Goal: Task Accomplishment & Management: Use online tool/utility

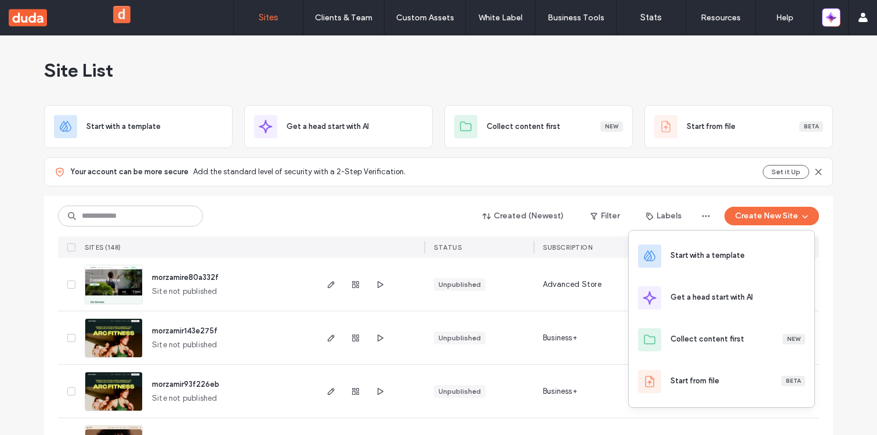
click at [737, 251] on div "Start with a template" at bounding box center [708, 255] width 74 height 12
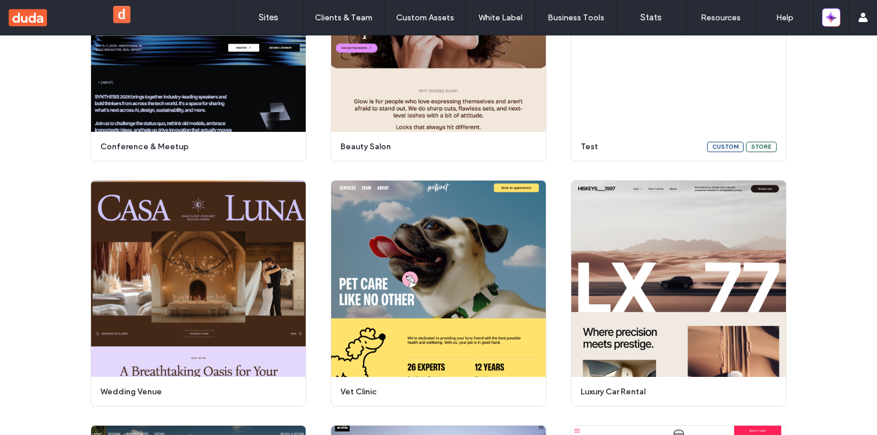
scroll to position [750, 0]
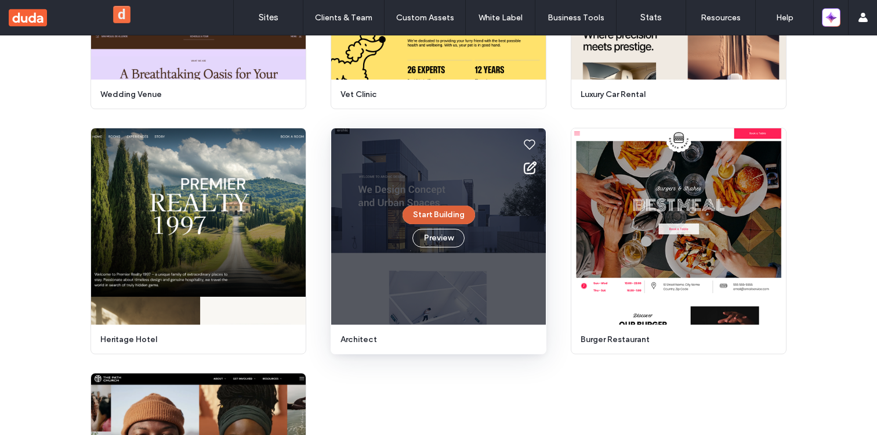
click at [434, 209] on button "Start Building" at bounding box center [439, 214] width 73 height 19
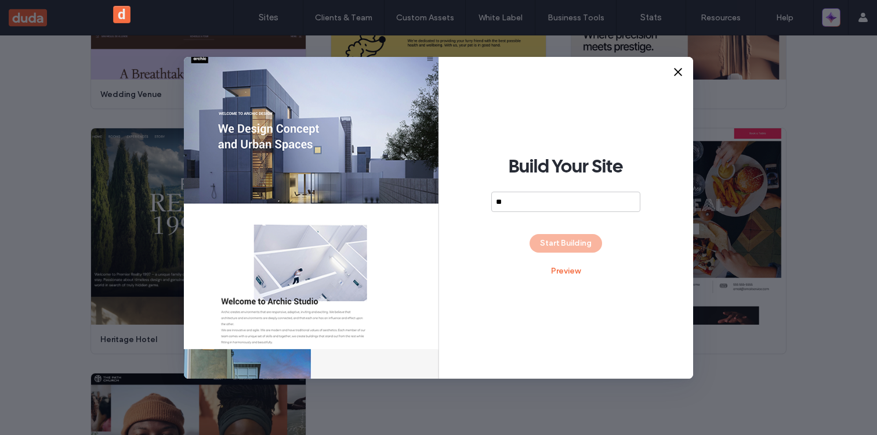
click at [556, 229] on div "Build Your Site ** Start Building Preview" at bounding box center [566, 217] width 255 height 321
click at [550, 202] on input "**" at bounding box center [565, 201] width 149 height 20
type input "****"
click at [556, 255] on div "Build Your Site **** Start Building Preview" at bounding box center [566, 217] width 255 height 321
click at [555, 245] on button "Start Building" at bounding box center [566, 243] width 73 height 19
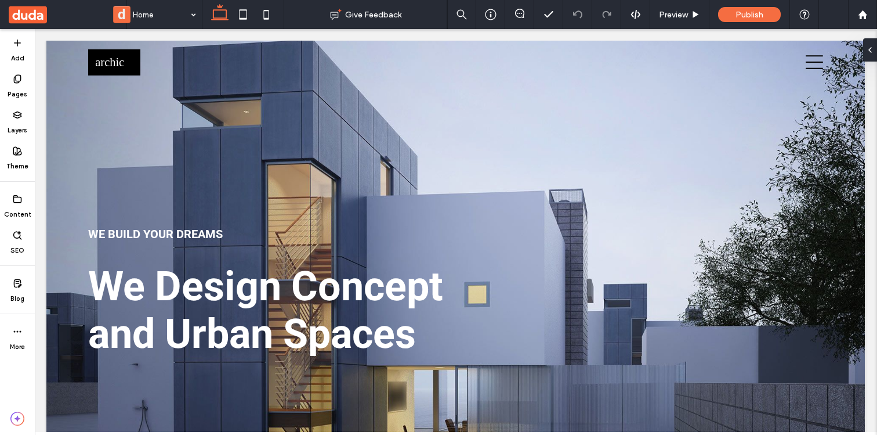
click at [15, 385] on div "Add Pages Layers Theme Content SEO Blog More" at bounding box center [17, 232] width 35 height 406
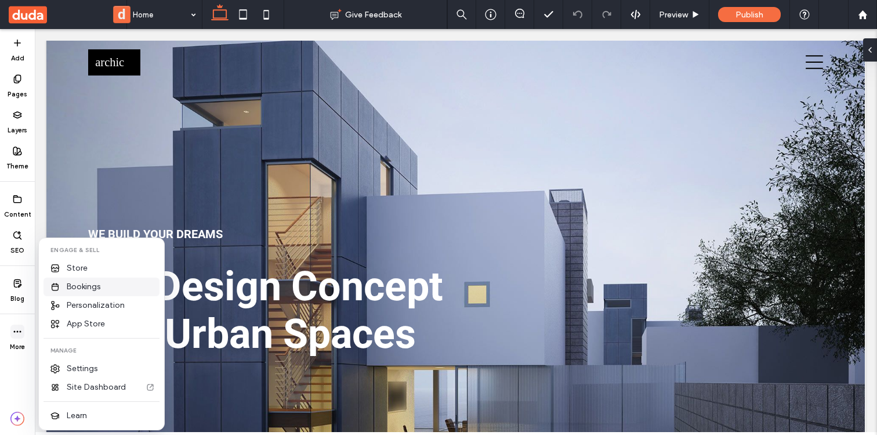
click at [88, 283] on span "Bookings" at bounding box center [84, 287] width 34 height 12
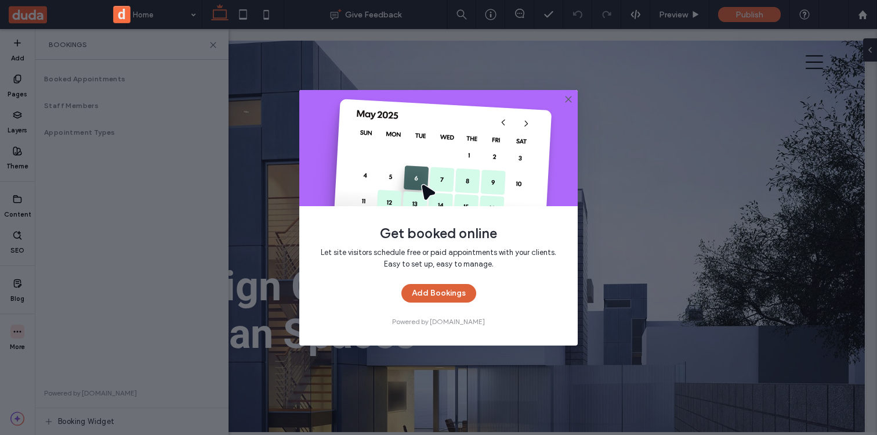
click at [436, 291] on button "Add Bookings" at bounding box center [439, 293] width 75 height 19
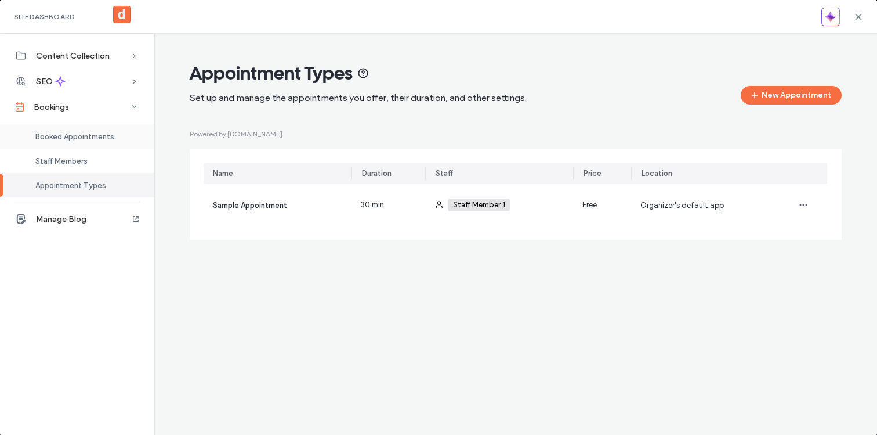
click at [52, 133] on span "Booked Appointments" at bounding box center [74, 136] width 79 height 9
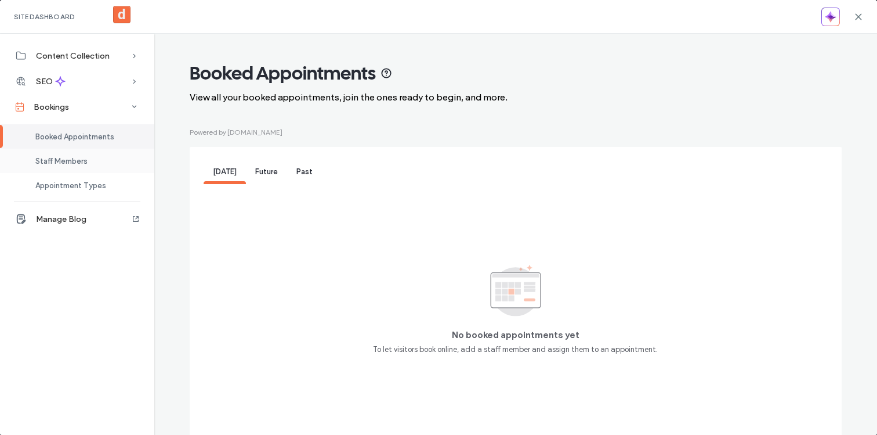
click at [67, 154] on div "Staff Members" at bounding box center [77, 161] width 154 height 24
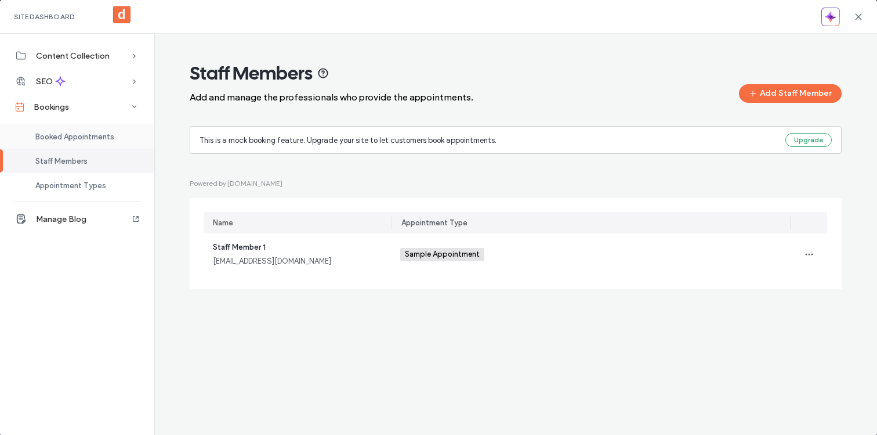
click at [71, 132] on span "Booked Appointments" at bounding box center [74, 136] width 79 height 9
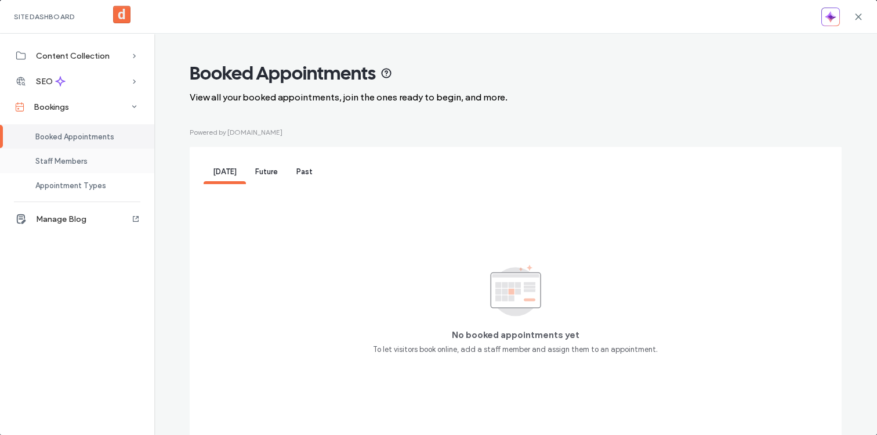
click at [81, 171] on div "Staff Members" at bounding box center [77, 161] width 154 height 24
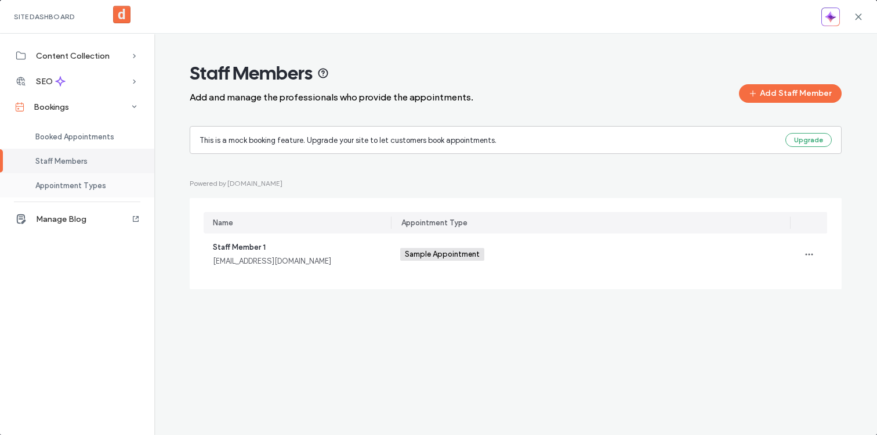
click at [97, 191] on div "Appointment Types" at bounding box center [77, 185] width 154 height 24
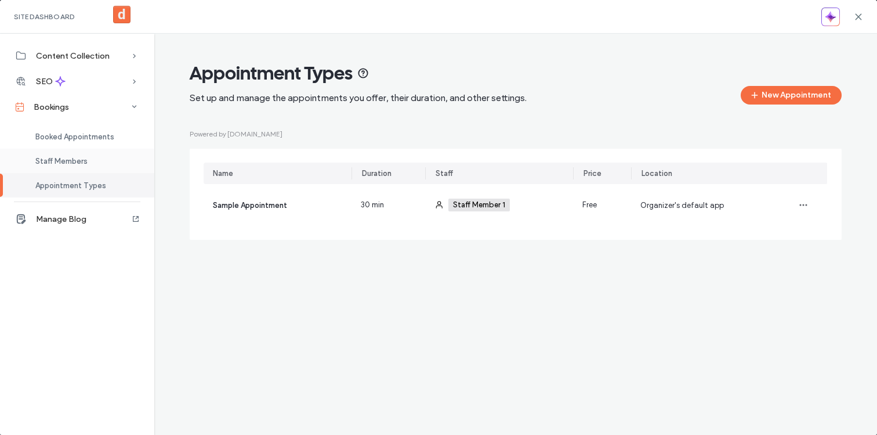
click at [99, 157] on div "Staff Members" at bounding box center [77, 161] width 154 height 24
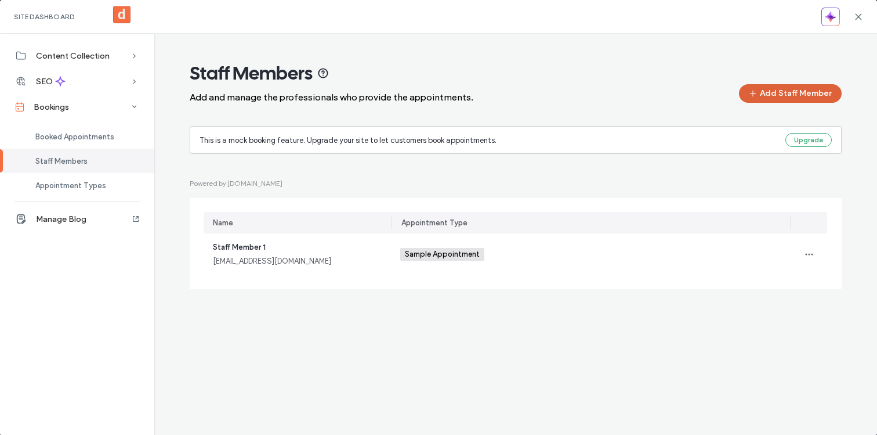
click at [804, 91] on button "Add Staff Member" at bounding box center [790, 93] width 103 height 19
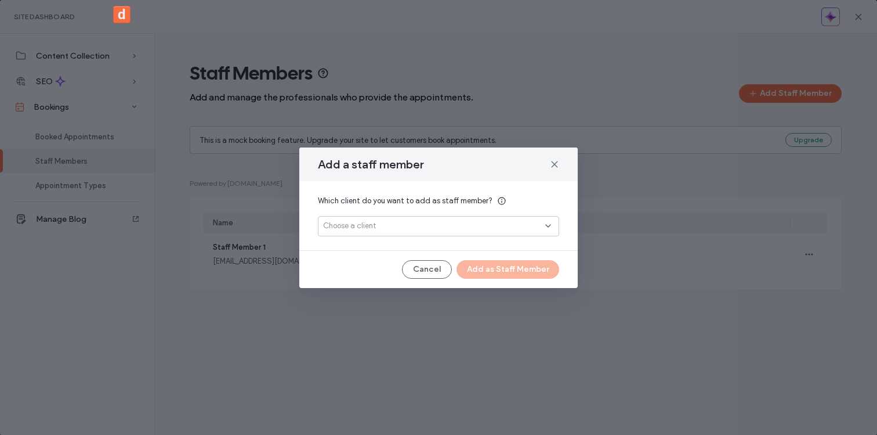
click at [487, 225] on div "Choose a client" at bounding box center [434, 226] width 222 height 12
click at [461, 265] on button "Add New" at bounding box center [439, 268] width 54 height 14
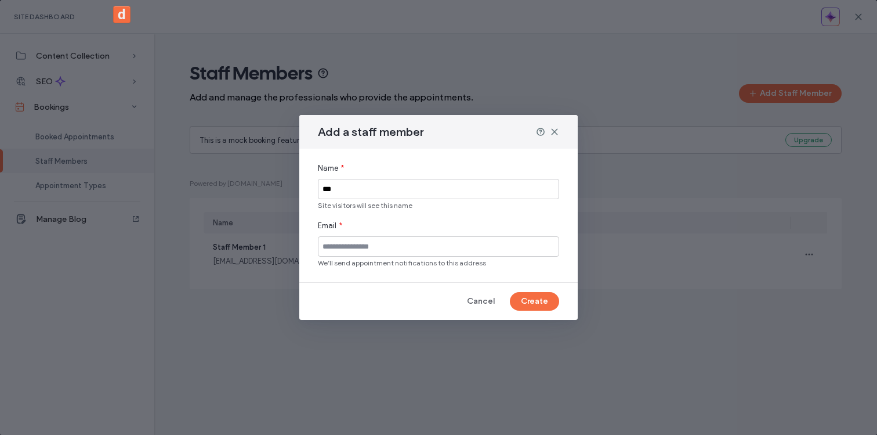
type input "***"
click at [343, 249] on input at bounding box center [438, 246] width 241 height 20
type input "**********"
click at [533, 299] on button "Create" at bounding box center [534, 301] width 49 height 19
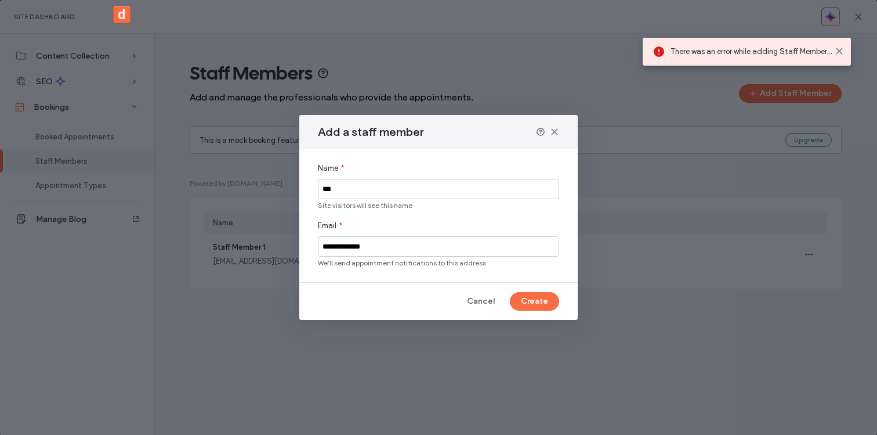
click at [846, 51] on div at bounding box center [840, 50] width 14 height 9
click at [843, 51] on icon at bounding box center [839, 50] width 9 height 9
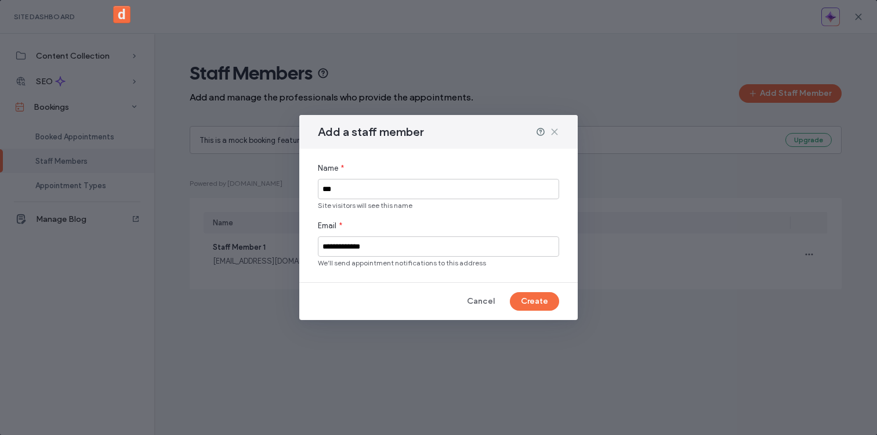
click at [558, 129] on icon at bounding box center [554, 131] width 9 height 9
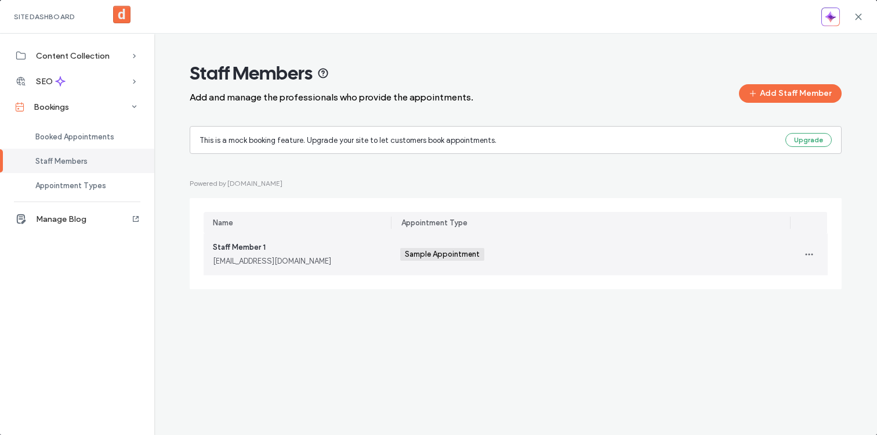
click at [506, 259] on div "Sample Appointment +0 Sample Appointment +0" at bounding box center [590, 254] width 381 height 42
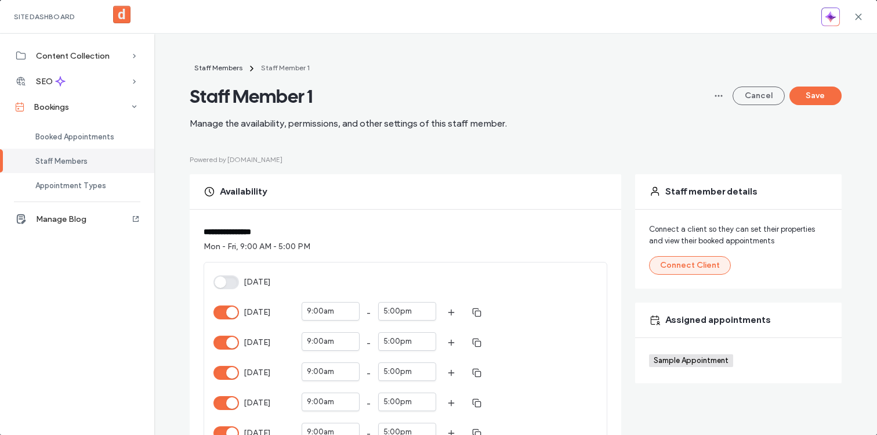
click at [679, 269] on button "Connect Client" at bounding box center [690, 265] width 82 height 19
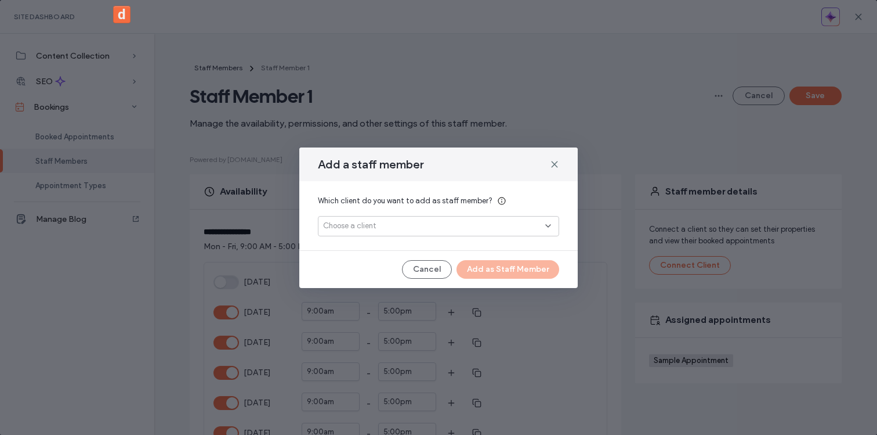
click at [413, 228] on div "Choose a client" at bounding box center [434, 226] width 222 height 12
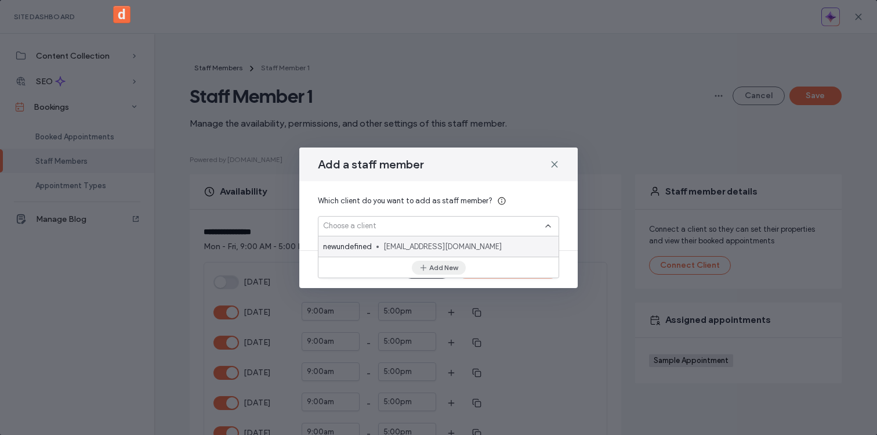
click at [425, 266] on icon "button" at bounding box center [423, 267] width 9 height 9
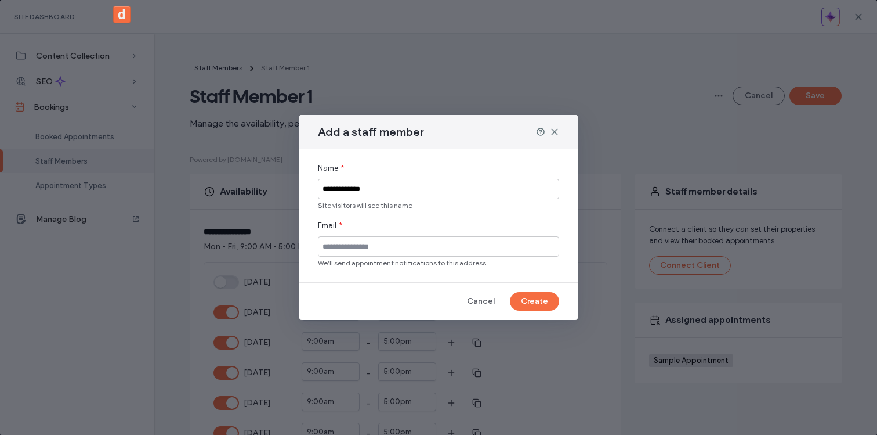
type input "**********"
click at [421, 245] on input at bounding box center [438, 246] width 241 height 20
paste input "**********"
type input "**********"
click at [408, 189] on input at bounding box center [438, 189] width 241 height 20
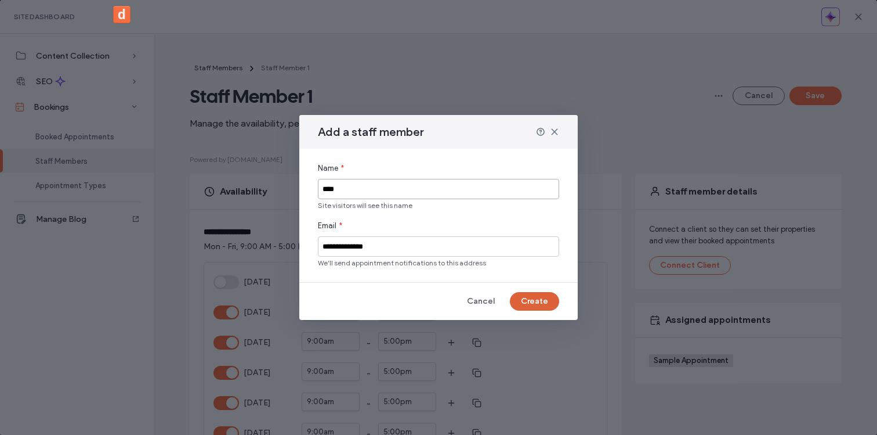
type input "****"
click at [549, 299] on button "Create" at bounding box center [534, 301] width 49 height 19
click at [555, 131] on use at bounding box center [554, 131] width 5 height 5
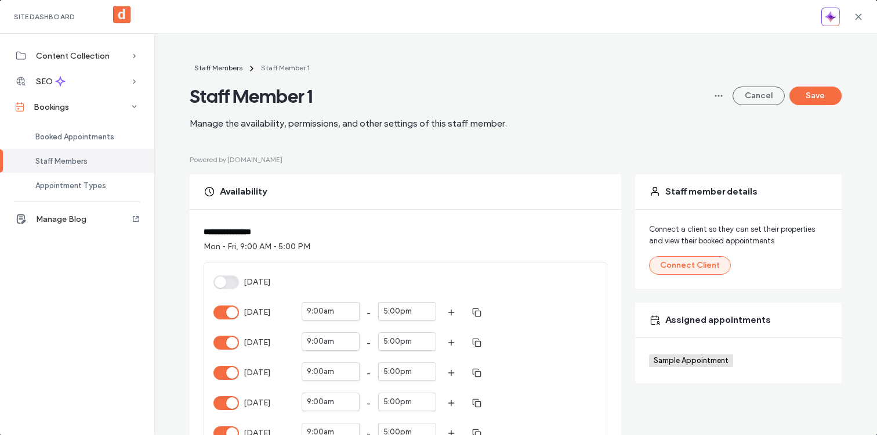
click at [709, 272] on button "Connect Client" at bounding box center [690, 265] width 82 height 19
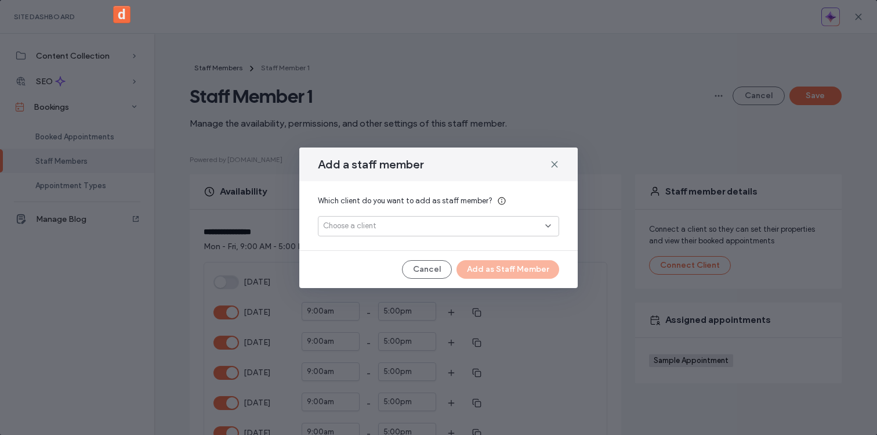
click at [480, 229] on div "Choose a client" at bounding box center [434, 226] width 222 height 12
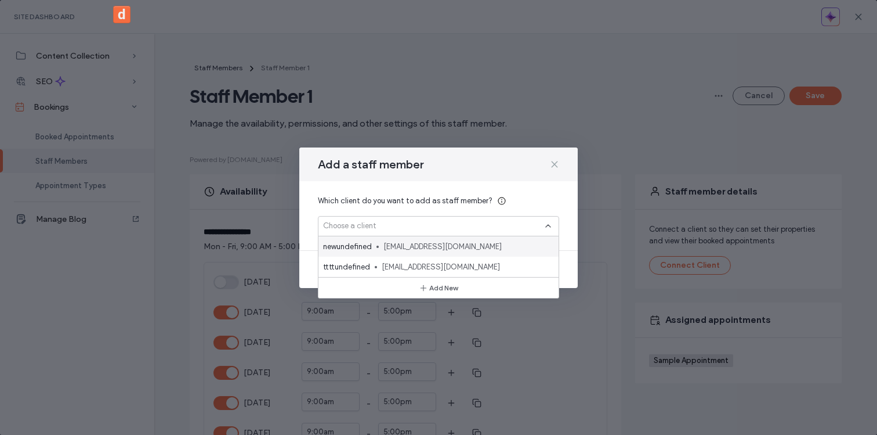
click at [554, 162] on icon at bounding box center [554, 164] width 9 height 9
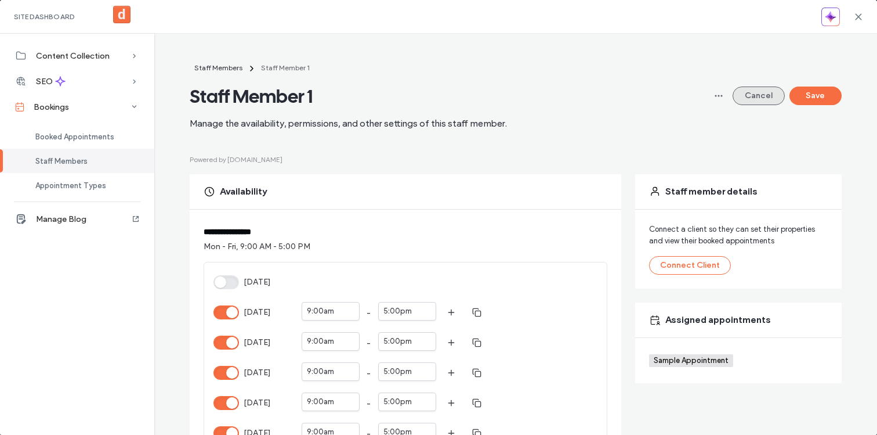
click at [762, 100] on button "Cancel" at bounding box center [759, 95] width 52 height 19
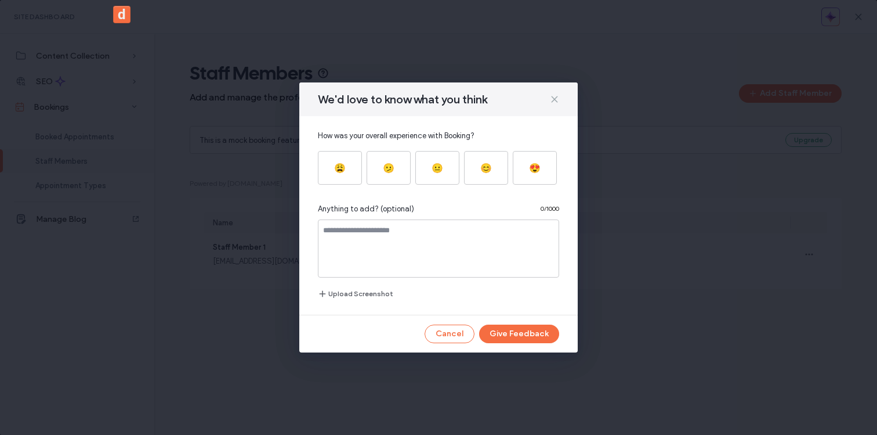
click at [553, 98] on use at bounding box center [554, 98] width 5 height 5
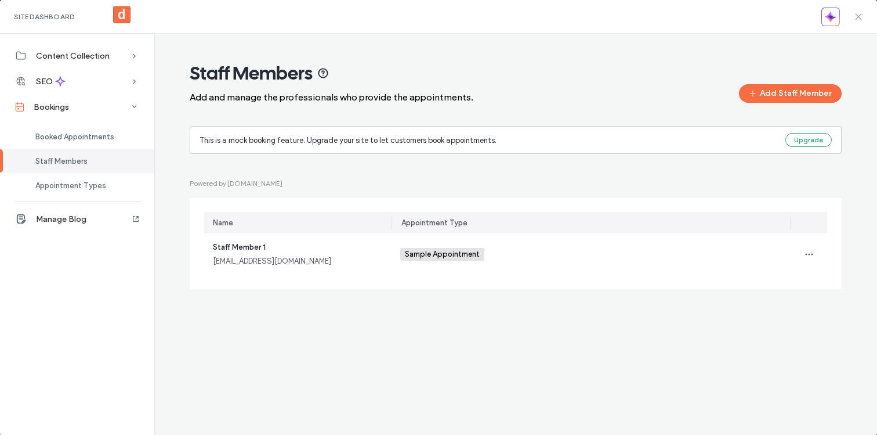
click at [856, 12] on icon at bounding box center [858, 16] width 9 height 9
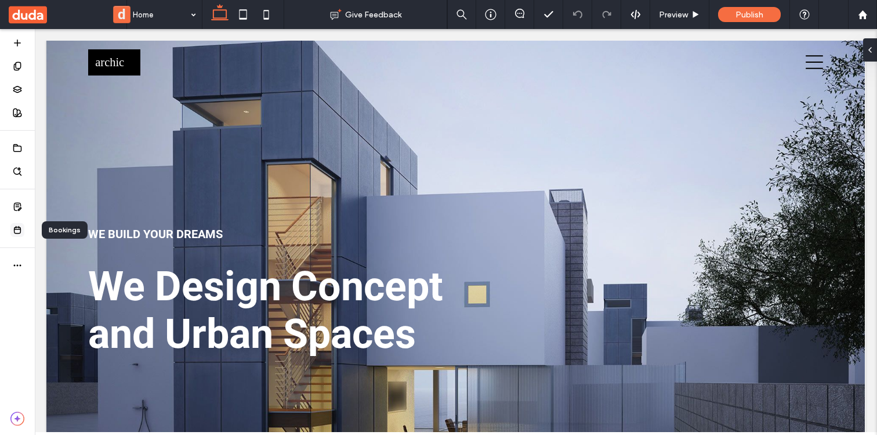
click at [16, 236] on span at bounding box center [17, 230] width 14 height 14
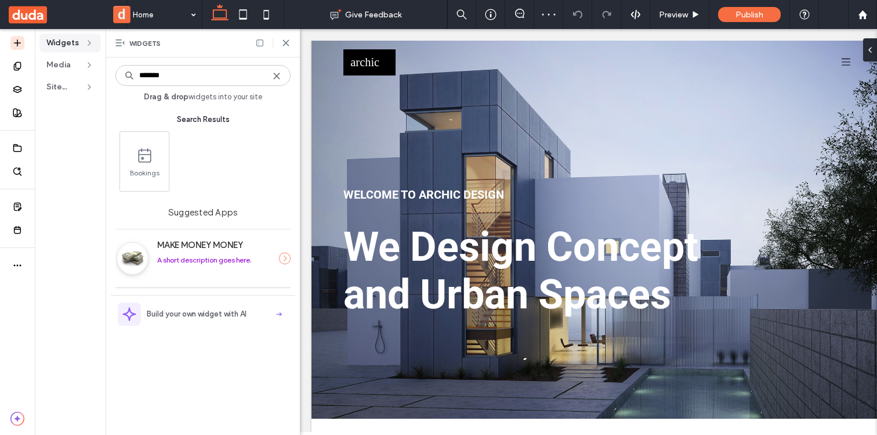
click at [279, 43] on div at bounding box center [272, 42] width 35 height 9
click at [290, 43] on icon at bounding box center [285, 42] width 9 height 9
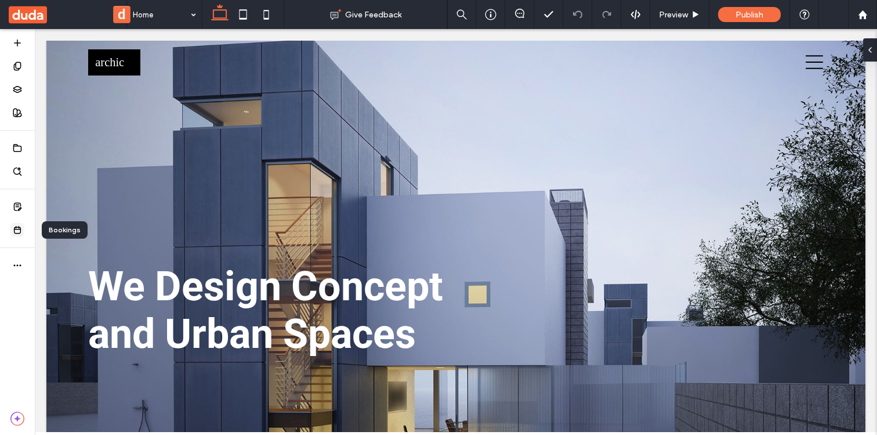
click at [21, 230] on icon at bounding box center [17, 229] width 9 height 9
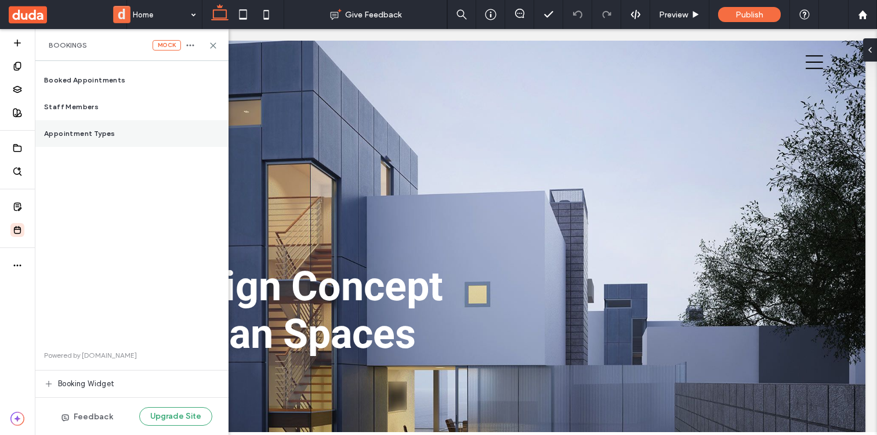
click at [116, 128] on div "Appointment Types" at bounding box center [132, 133] width 194 height 27
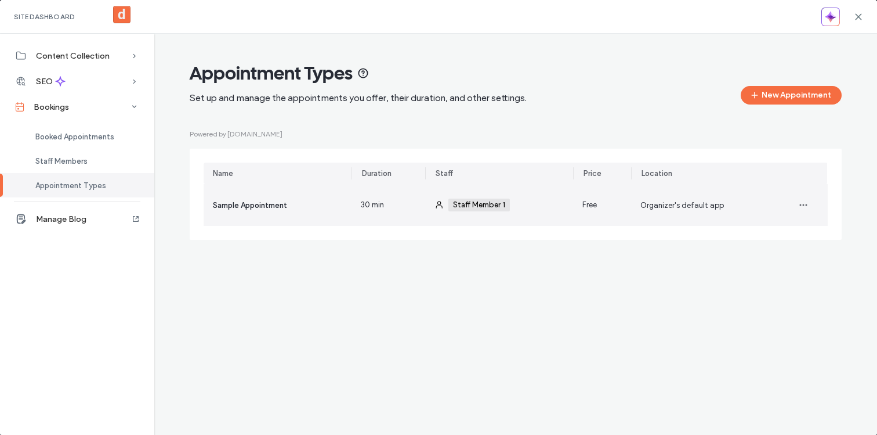
click at [744, 209] on div "Organizer's default app" at bounding box center [705, 205] width 148 height 42
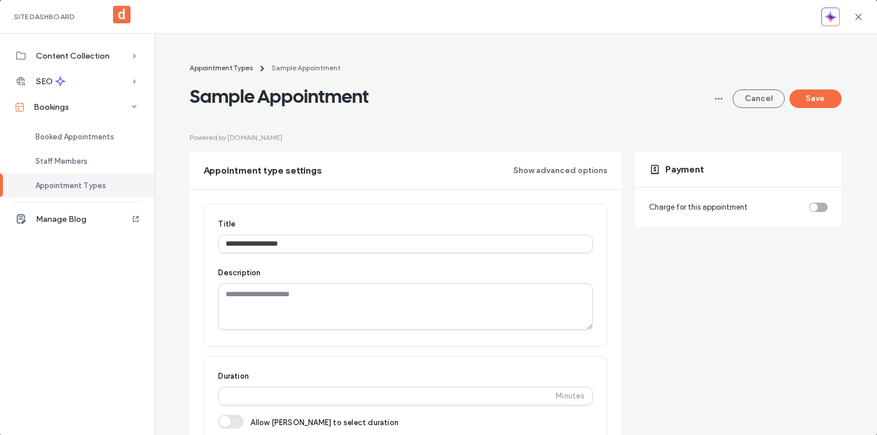
click at [819, 206] on div "toggle" at bounding box center [818, 206] width 19 height 9
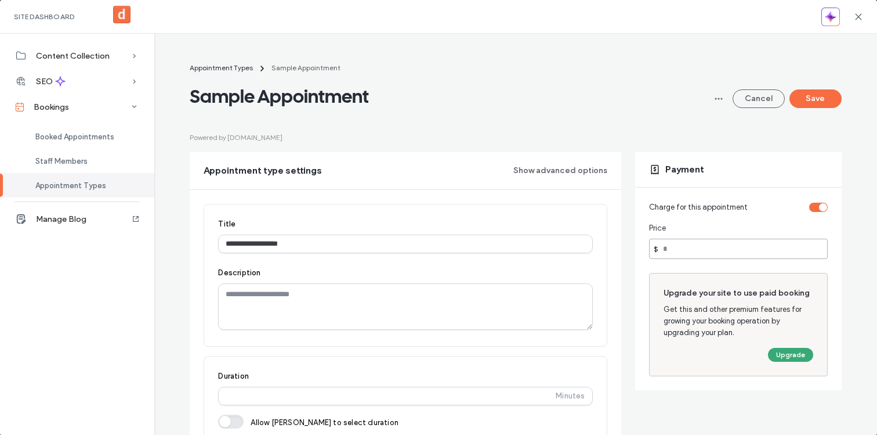
click at [677, 253] on input "number" at bounding box center [738, 248] width 179 height 20
type input "*****"
click at [827, 91] on button "Save" at bounding box center [816, 98] width 52 height 19
click at [784, 351] on button "Upgrade" at bounding box center [790, 355] width 45 height 14
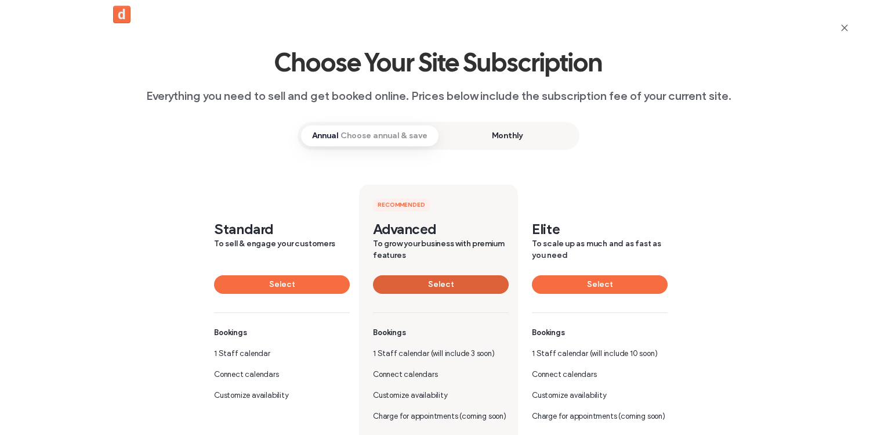
click at [466, 288] on button "Select" at bounding box center [441, 284] width 136 height 19
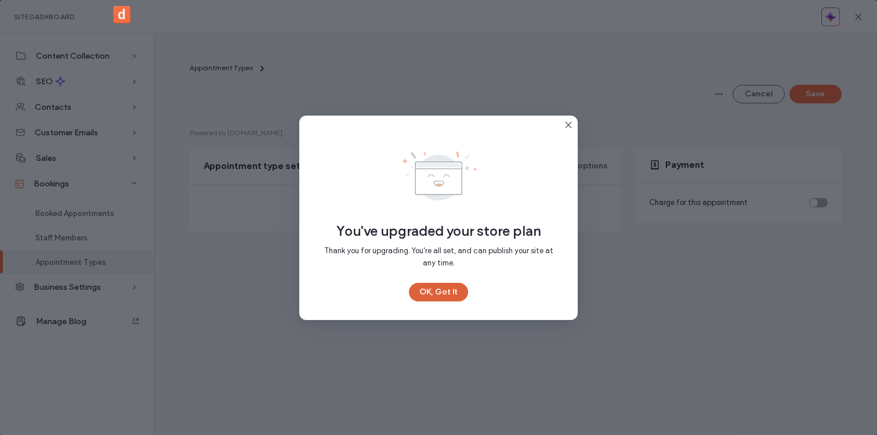
click at [439, 288] on button "OK, Got It" at bounding box center [438, 292] width 59 height 19
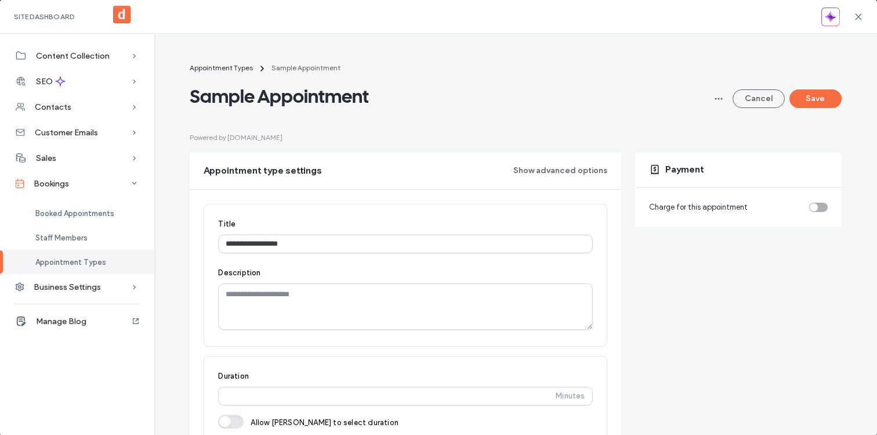
click at [815, 207] on div "toggle" at bounding box center [814, 207] width 8 height 8
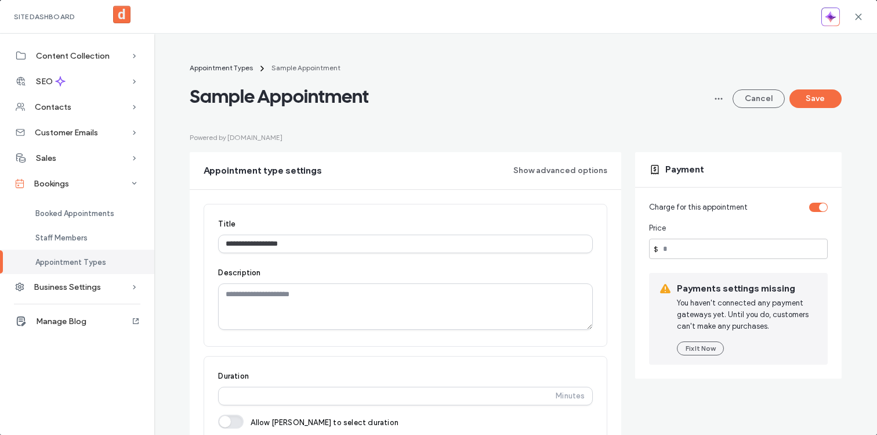
drag, startPoint x: 815, startPoint y: 207, endPoint x: 757, endPoint y: 224, distance: 59.9
click at [804, 207] on div "Charge for this appointment" at bounding box center [738, 207] width 179 height 12
click at [761, 247] on input "number" at bounding box center [738, 248] width 179 height 20
type input "***"
click at [809, 98] on button "Save" at bounding box center [816, 98] width 52 height 19
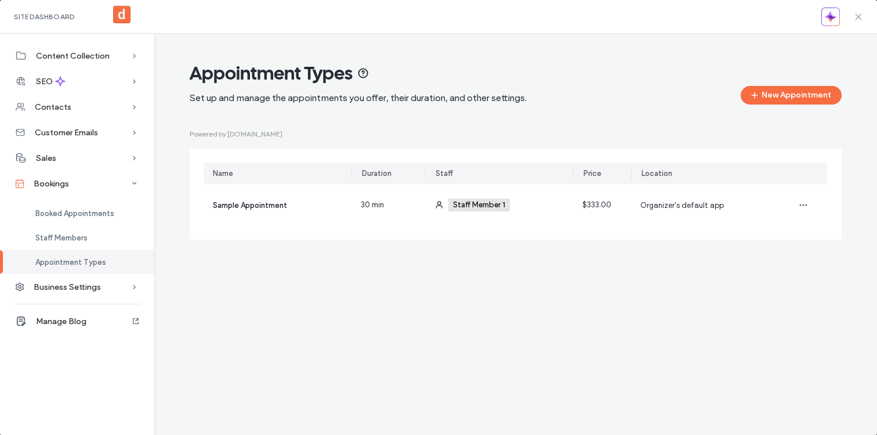
click at [859, 16] on use at bounding box center [858, 16] width 5 height 5
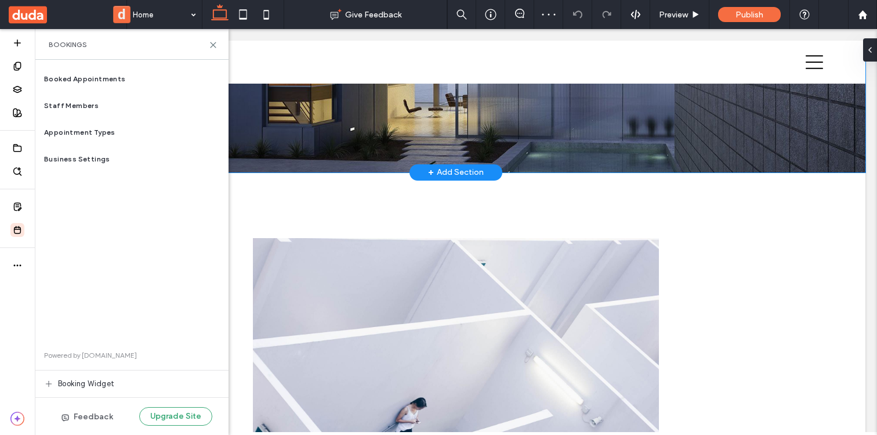
scroll to position [325, 0]
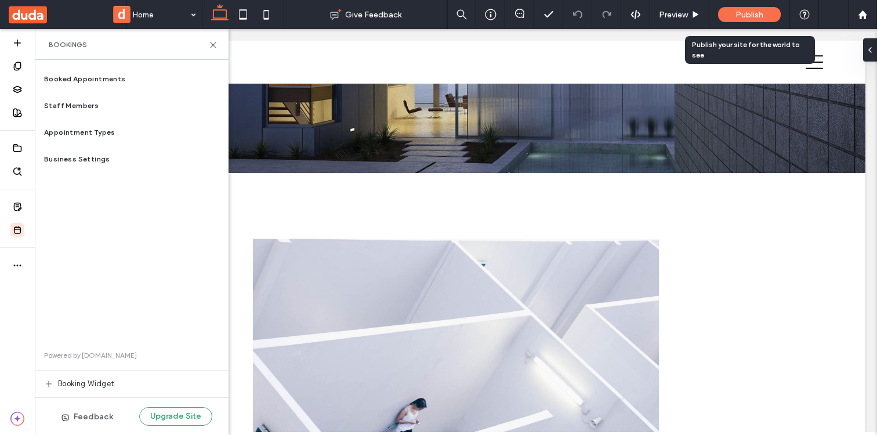
click at [735, 16] on div "Publish" at bounding box center [749, 14] width 63 height 15
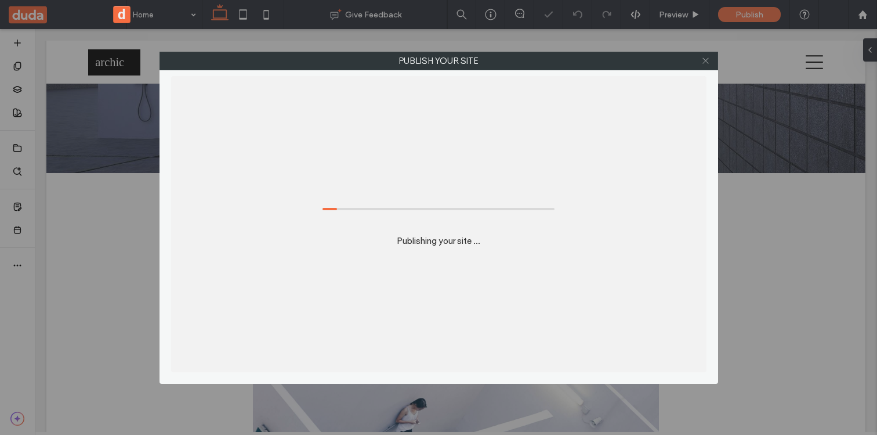
click at [708, 64] on icon at bounding box center [705, 60] width 9 height 9
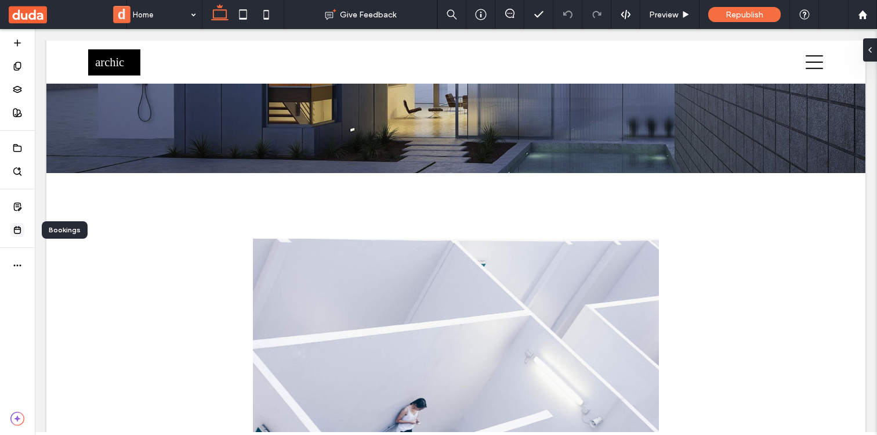
click at [24, 227] on span at bounding box center [17, 230] width 14 height 14
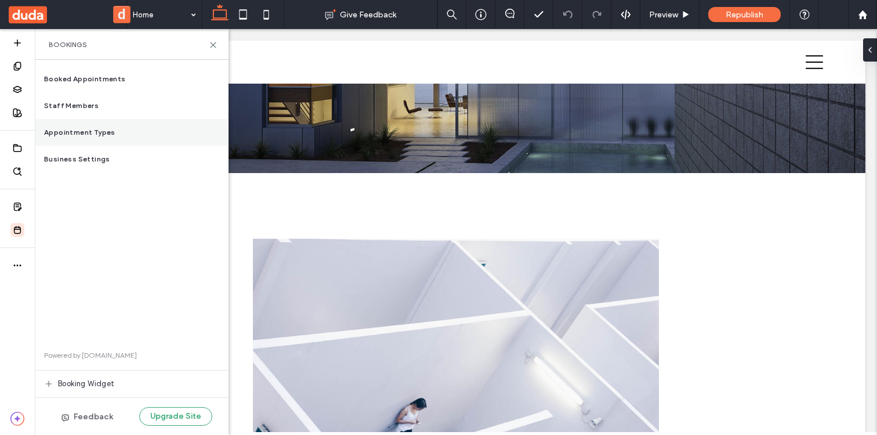
click at [123, 131] on div "Appointment Types" at bounding box center [132, 132] width 194 height 27
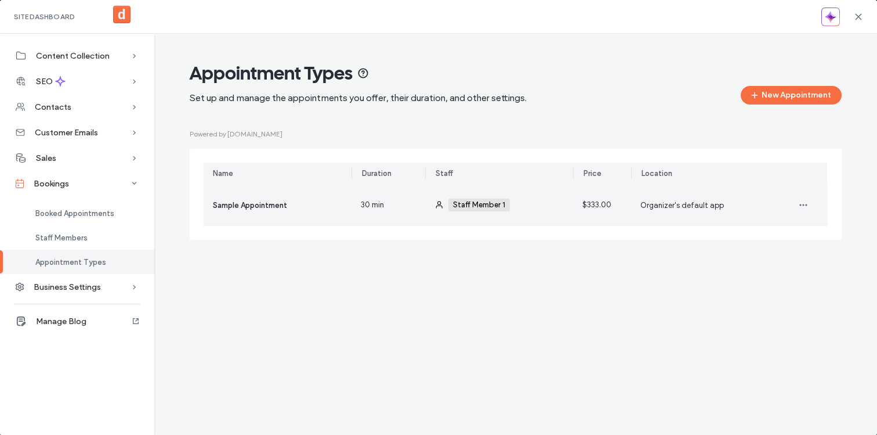
click at [293, 213] on div "Sample Appointment" at bounding box center [278, 205] width 148 height 42
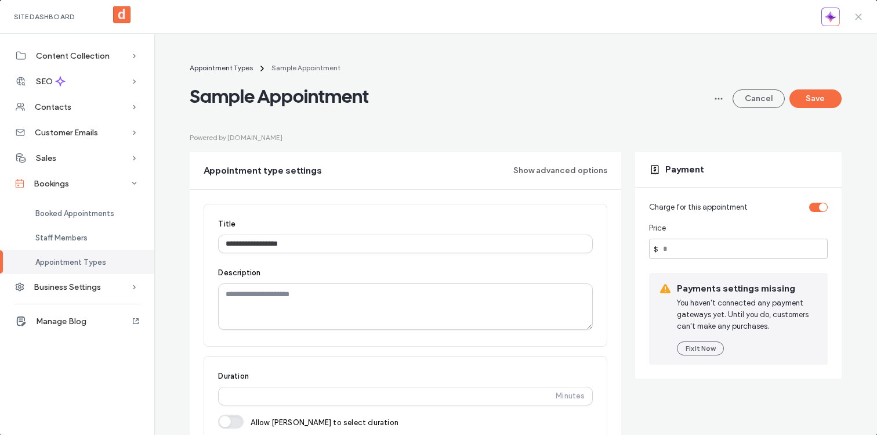
click at [856, 20] on icon at bounding box center [858, 16] width 9 height 9
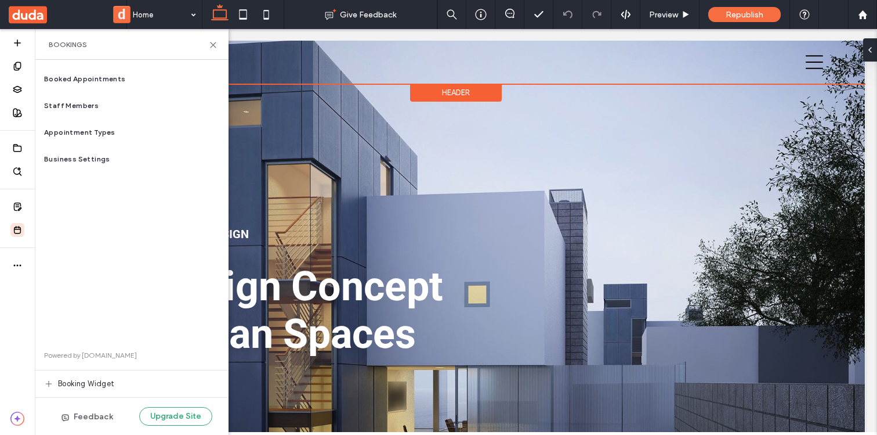
scroll to position [0, 0]
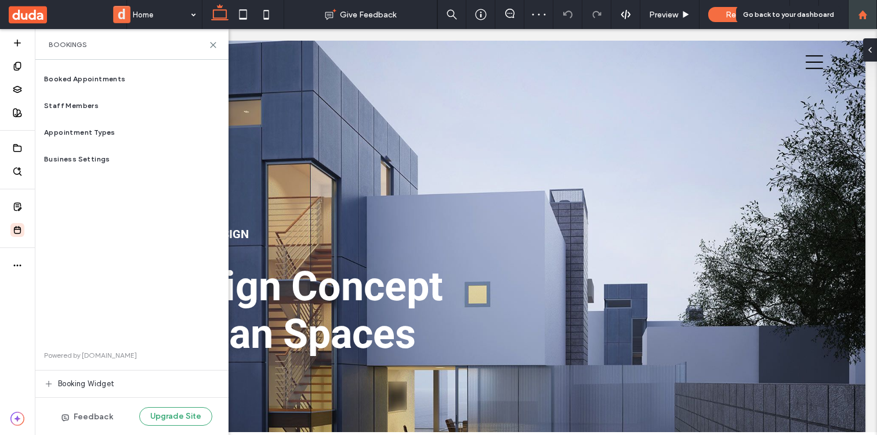
click at [862, 17] on icon at bounding box center [863, 15] width 10 height 10
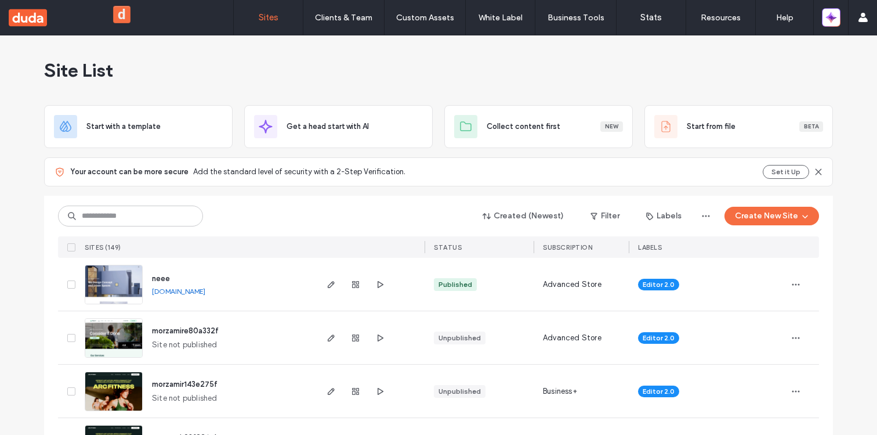
click at [778, 210] on button "Create New Site" at bounding box center [772, 216] width 95 height 19
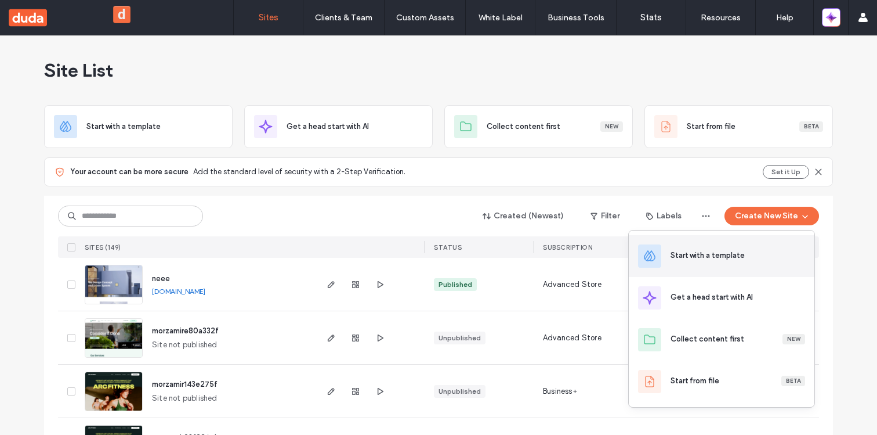
click at [697, 255] on div "Start with a template" at bounding box center [708, 255] width 74 height 12
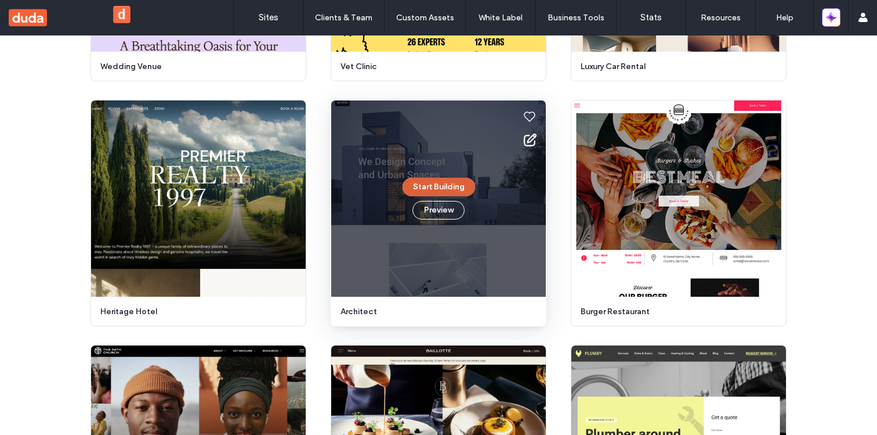
scroll to position [919, 0]
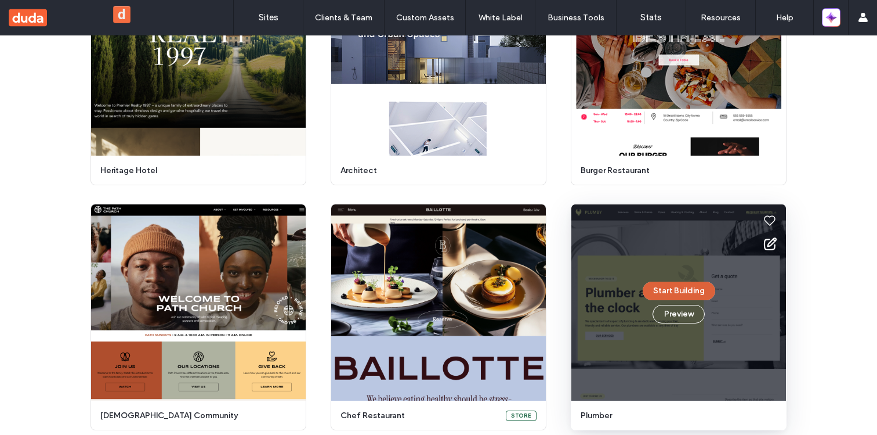
click at [658, 294] on button "Start Building" at bounding box center [679, 290] width 73 height 19
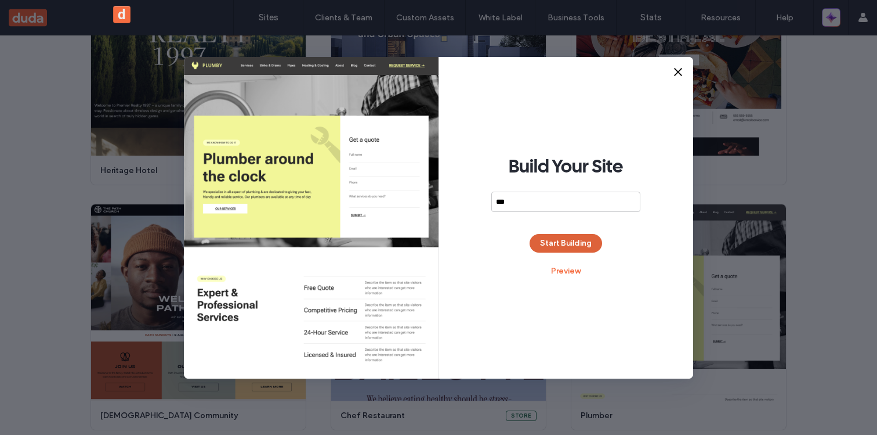
type input "***"
click at [568, 238] on button "Start Building" at bounding box center [566, 243] width 73 height 19
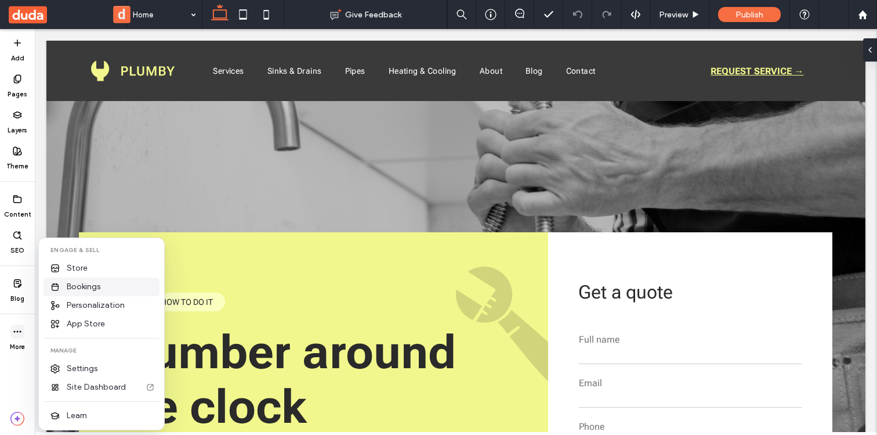
click at [99, 284] on span "Bookings" at bounding box center [84, 287] width 34 height 12
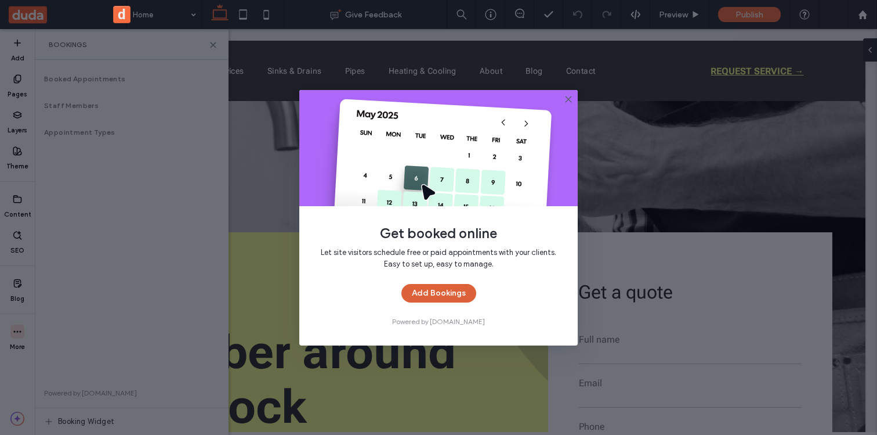
click at [444, 295] on button "Add Bookings" at bounding box center [439, 293] width 75 height 19
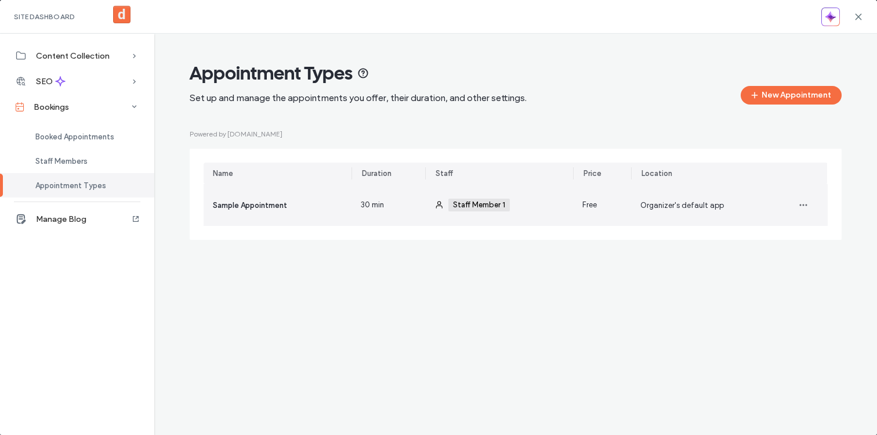
click at [753, 215] on div "Organizer's default app" at bounding box center [705, 205] width 148 height 42
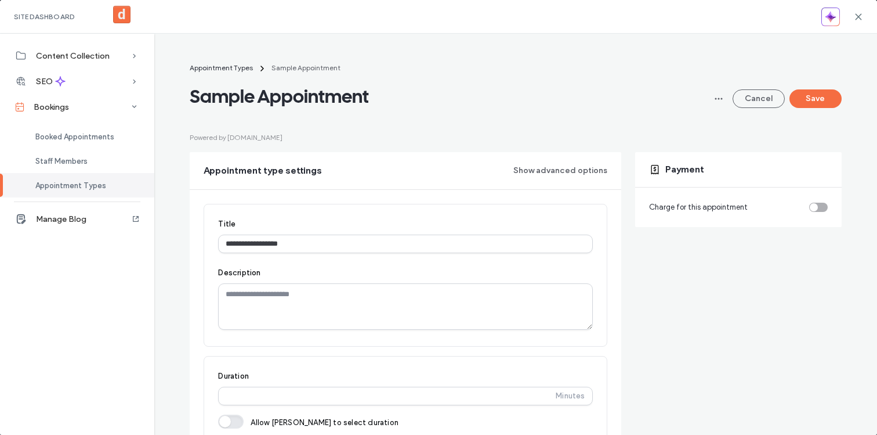
click at [815, 201] on div "Charge for this appointment" at bounding box center [738, 207] width 179 height 12
click at [816, 205] on div "toggle" at bounding box center [814, 207] width 8 height 8
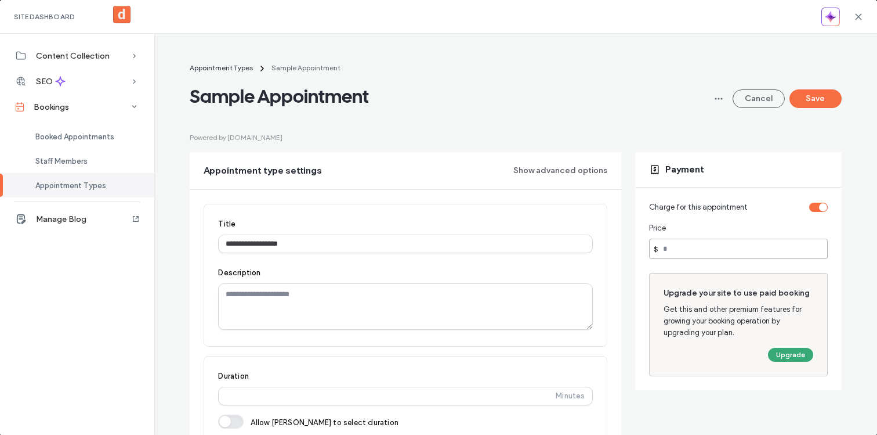
click at [726, 249] on input "number" at bounding box center [738, 248] width 179 height 20
type input "****"
click at [789, 354] on button "Upgrade" at bounding box center [790, 355] width 45 height 14
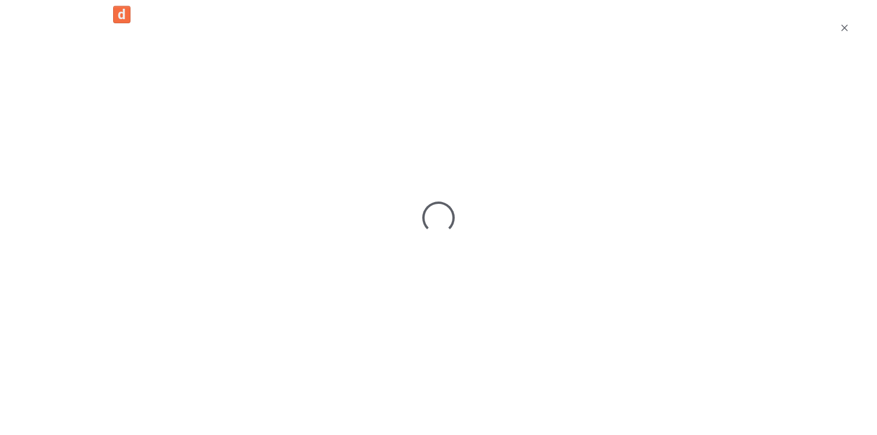
click at [610, 93] on div at bounding box center [438, 217] width 877 height 435
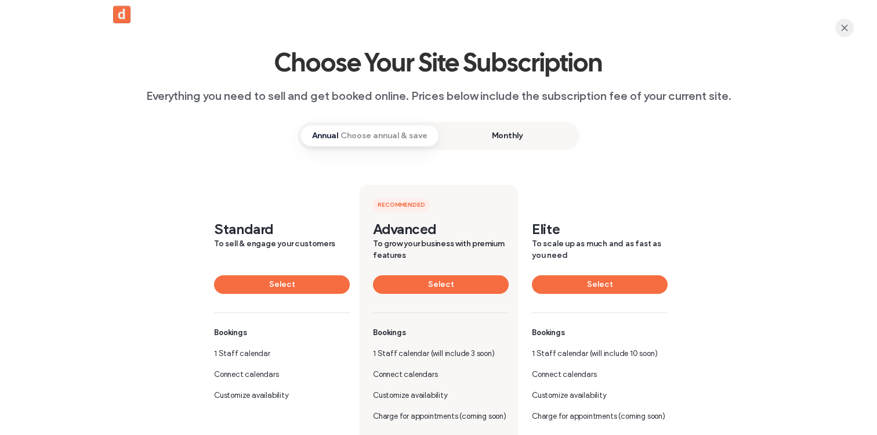
click at [840, 30] on icon "button" at bounding box center [844, 27] width 9 height 9
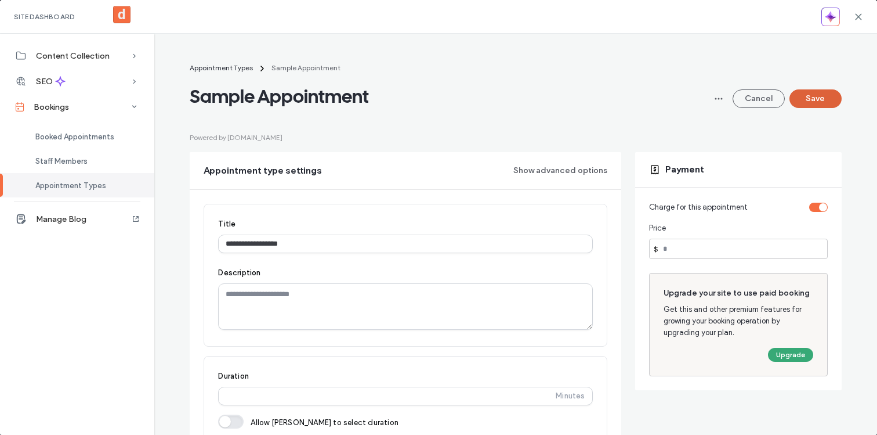
click at [817, 94] on button "Save" at bounding box center [816, 98] width 52 height 19
click at [821, 205] on div "toggle" at bounding box center [823, 207] width 8 height 8
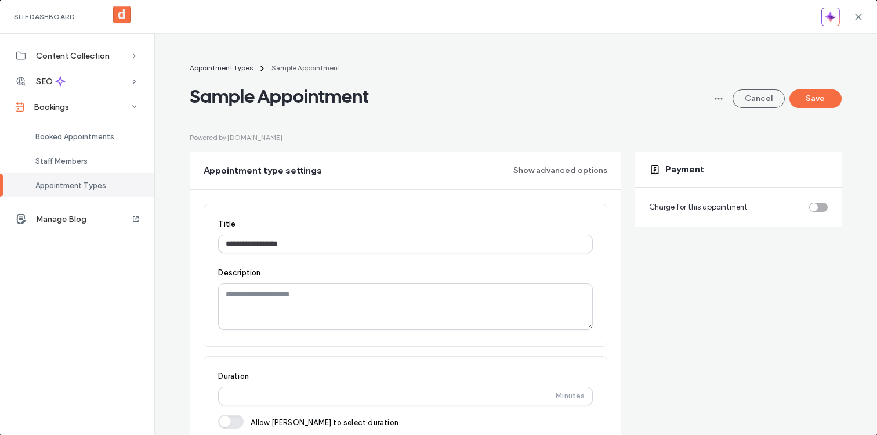
click at [822, 207] on div "toggle" at bounding box center [818, 206] width 19 height 9
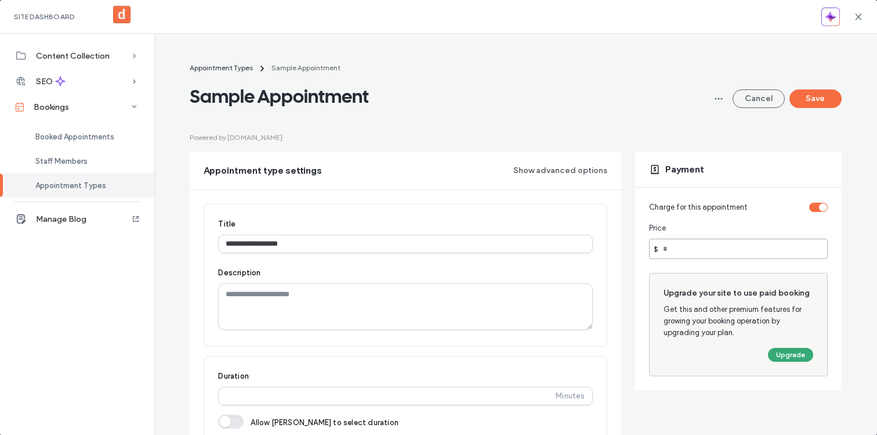
click at [688, 247] on input "number" at bounding box center [738, 248] width 179 height 20
type input "***"
click at [815, 95] on button "Save" at bounding box center [816, 98] width 52 height 19
click at [822, 206] on div "toggle" at bounding box center [823, 207] width 8 height 8
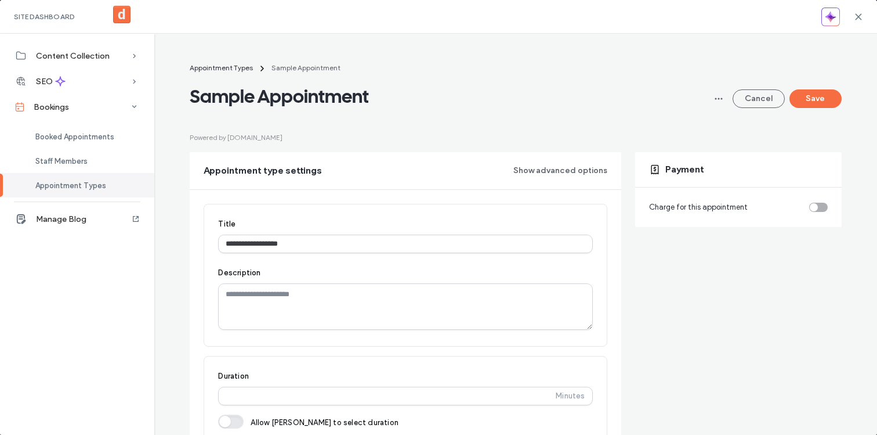
click at [818, 206] on div "toggle" at bounding box center [818, 206] width 19 height 9
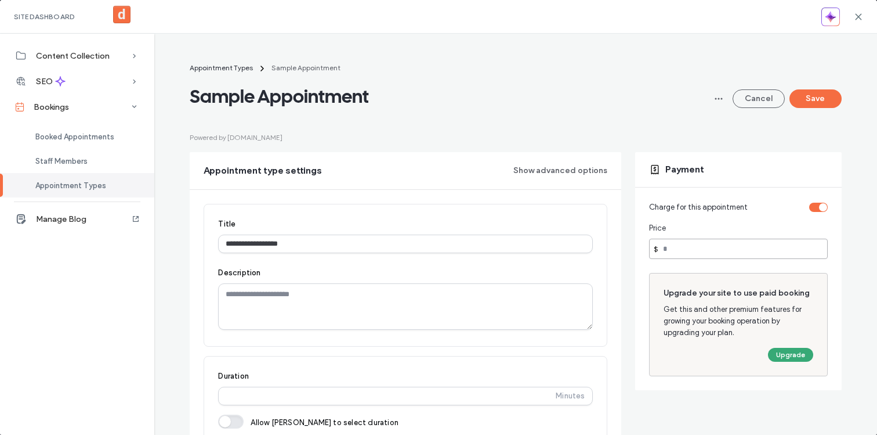
click at [743, 250] on input "number" at bounding box center [738, 248] width 179 height 20
type input "***"
click at [824, 204] on div "toggle" at bounding box center [823, 207] width 8 height 8
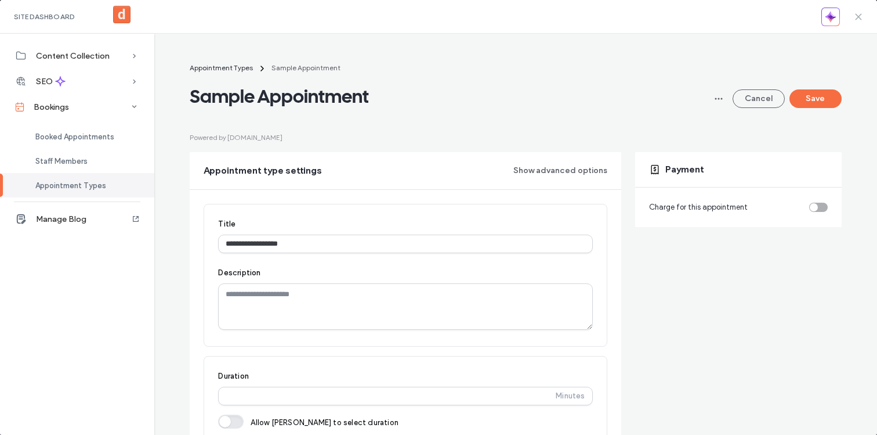
click at [859, 20] on icon at bounding box center [858, 16] width 9 height 9
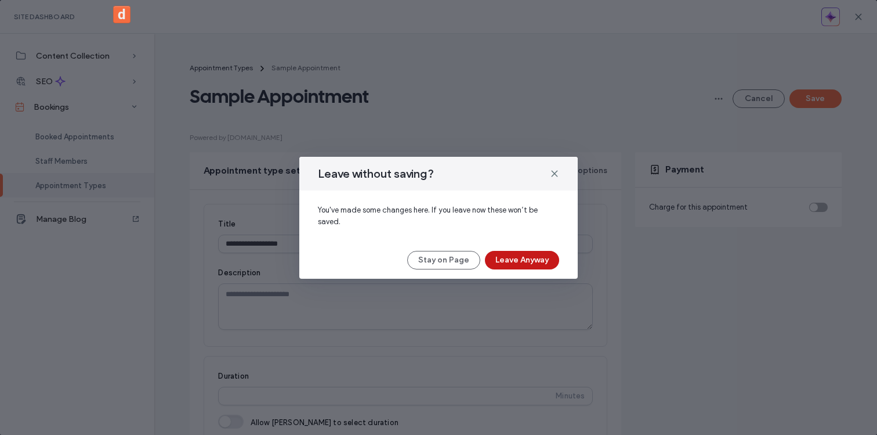
click at [520, 263] on button "Leave Anyway" at bounding box center [522, 260] width 74 height 19
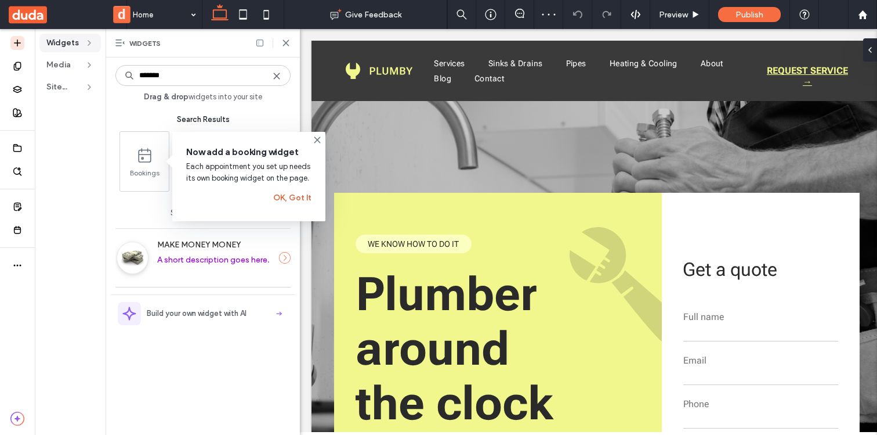
click at [284, 197] on button "OK, Got It" at bounding box center [292, 198] width 38 height 19
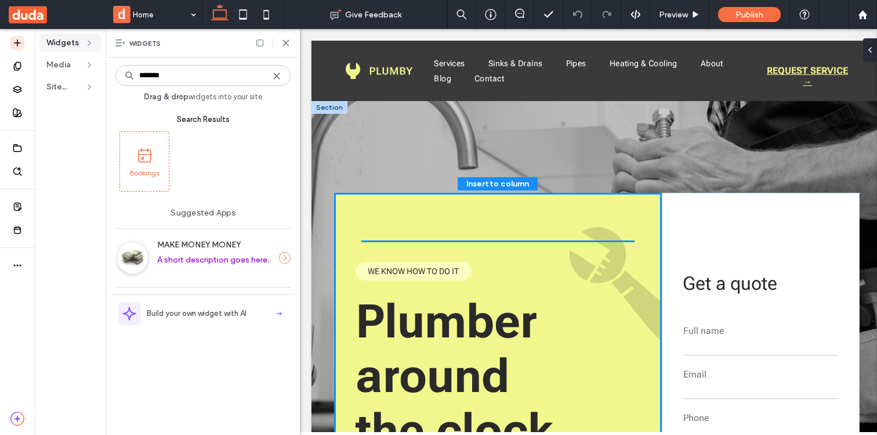
drag, startPoint x: 447, startPoint y: 192, endPoint x: 599, endPoint y: 252, distance: 163.9
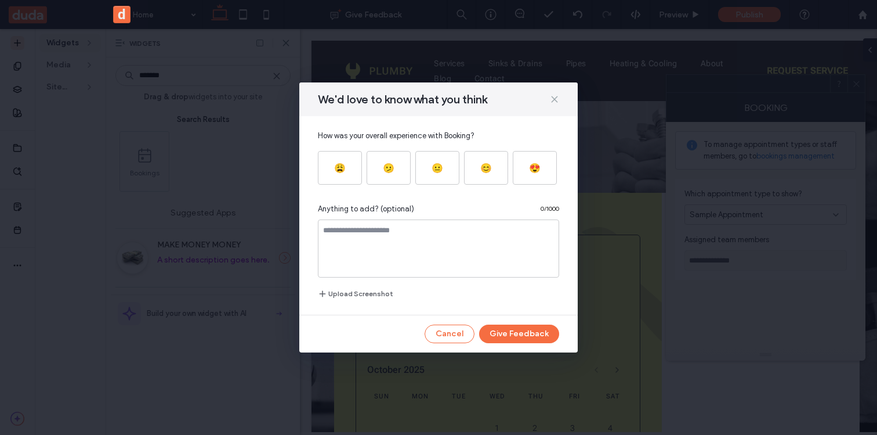
click at [556, 99] on icon at bounding box center [554, 99] width 9 height 9
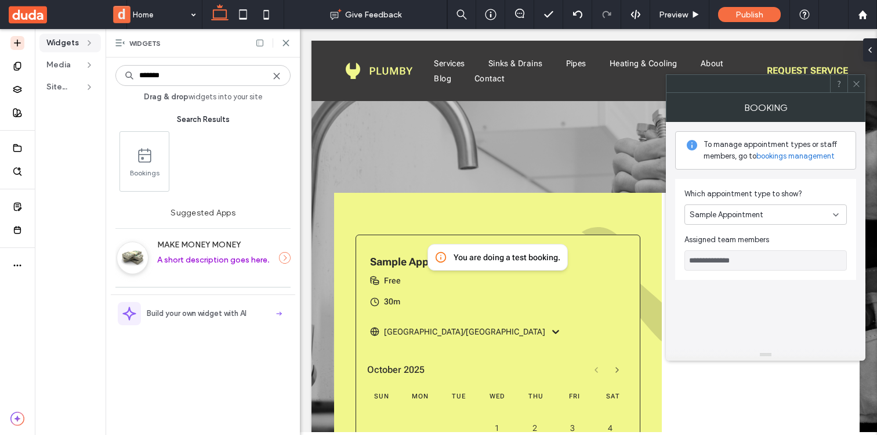
click at [556, 99] on div "Services Sinks & Drains Pipes Heating & Cooling About Blog Contact REQUEST SERV…" at bounding box center [598, 71] width 572 height 60
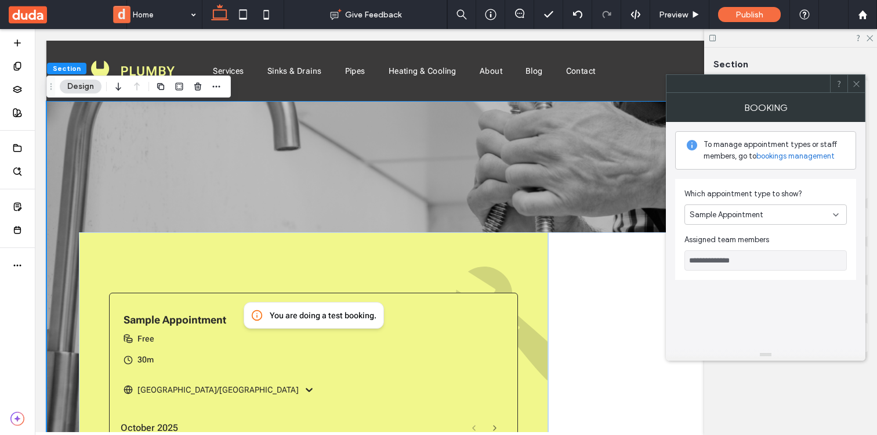
click at [862, 82] on div at bounding box center [856, 83] width 17 height 17
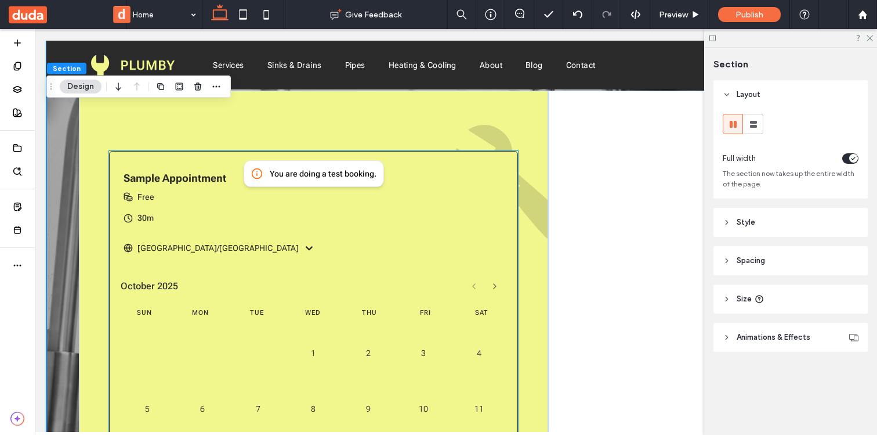
scroll to position [128, 0]
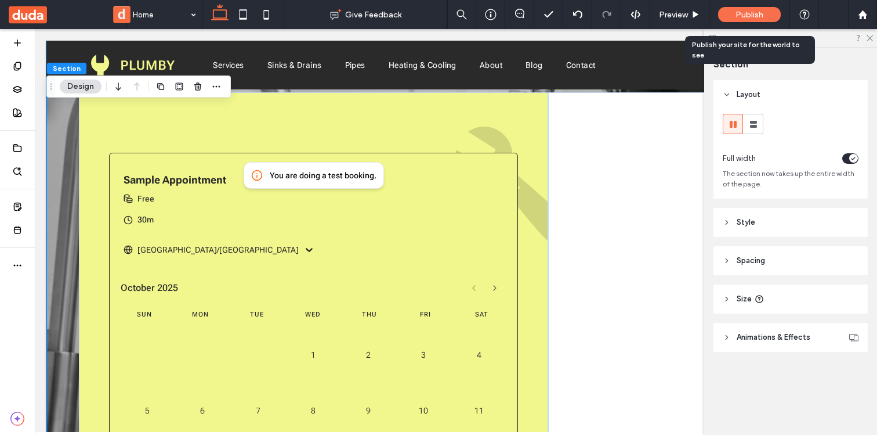
click at [764, 15] on div "Publish" at bounding box center [749, 14] width 63 height 15
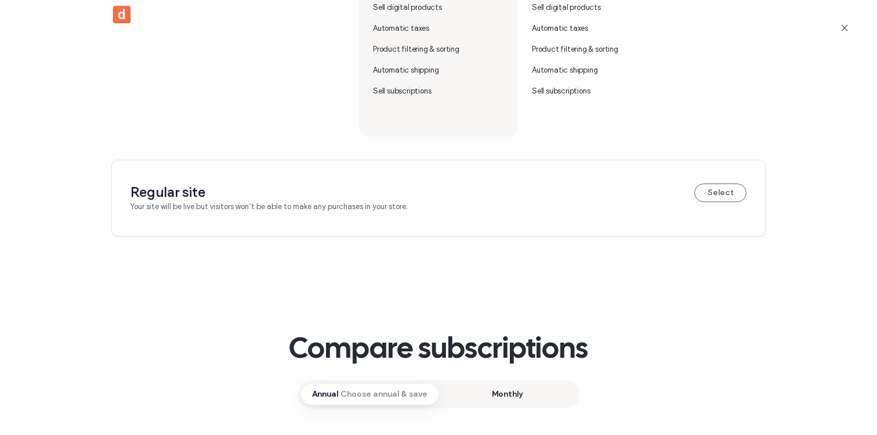
scroll to position [602, 0]
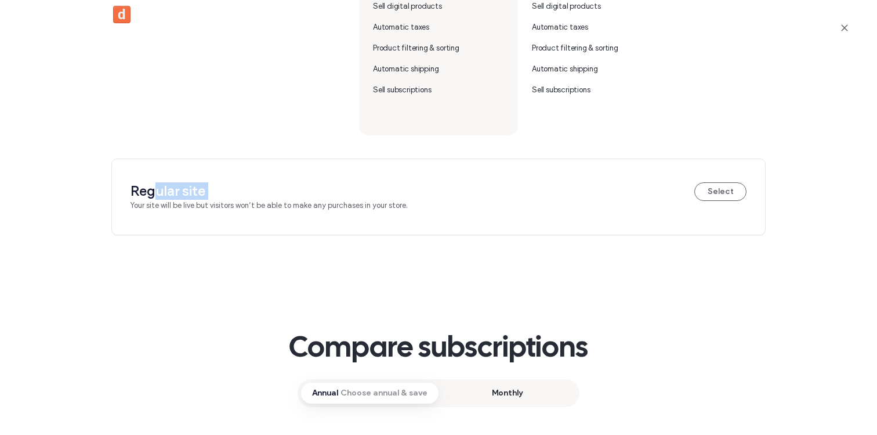
drag, startPoint x: 152, startPoint y: 189, endPoint x: 295, endPoint y: 189, distance: 143.3
click at [296, 189] on div "Regular site Your site will be live but visitors won’t be able to make any purc…" at bounding box center [269, 196] width 277 height 29
click at [714, 191] on button "Select" at bounding box center [721, 191] width 52 height 19
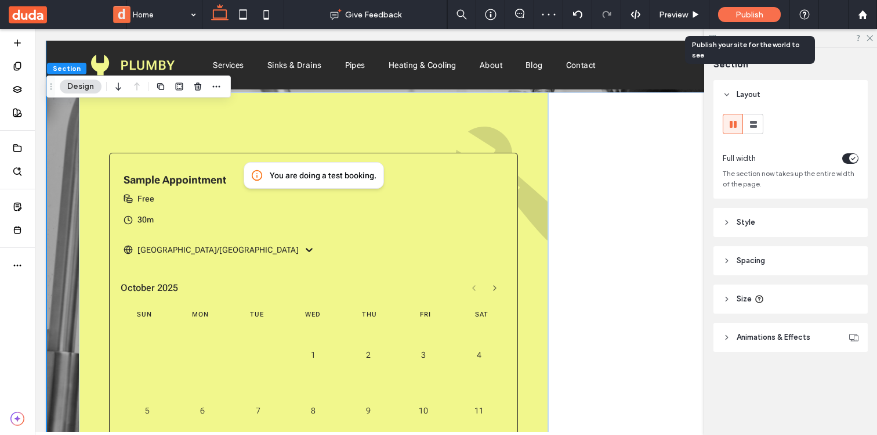
click at [760, 13] on body ".wqwq-1{fill:#231f20;} .cls-1q, .cls-2q { fill-rule: evenodd; } .cls-2q { fill:…" at bounding box center [438, 217] width 877 height 435
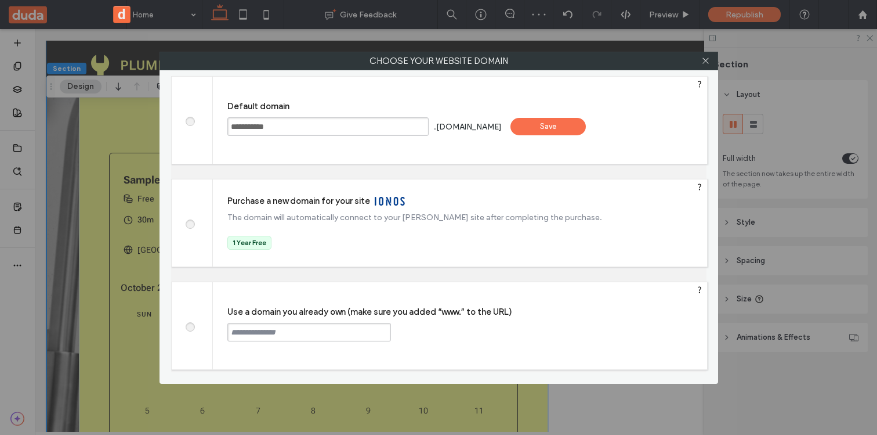
click at [563, 135] on div "Save" at bounding box center [548, 126] width 75 height 17
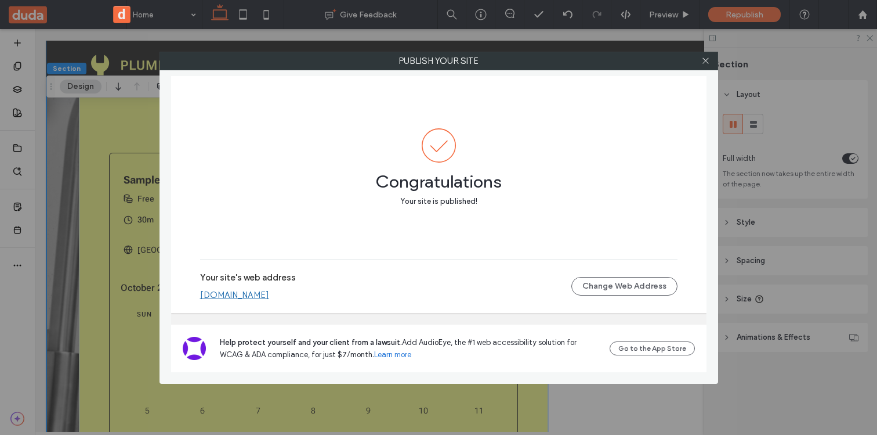
click at [269, 294] on link "44483b15534.multiscreen.d1test.biz" at bounding box center [234, 295] width 69 height 10
